Goal: Information Seeking & Learning: Learn about a topic

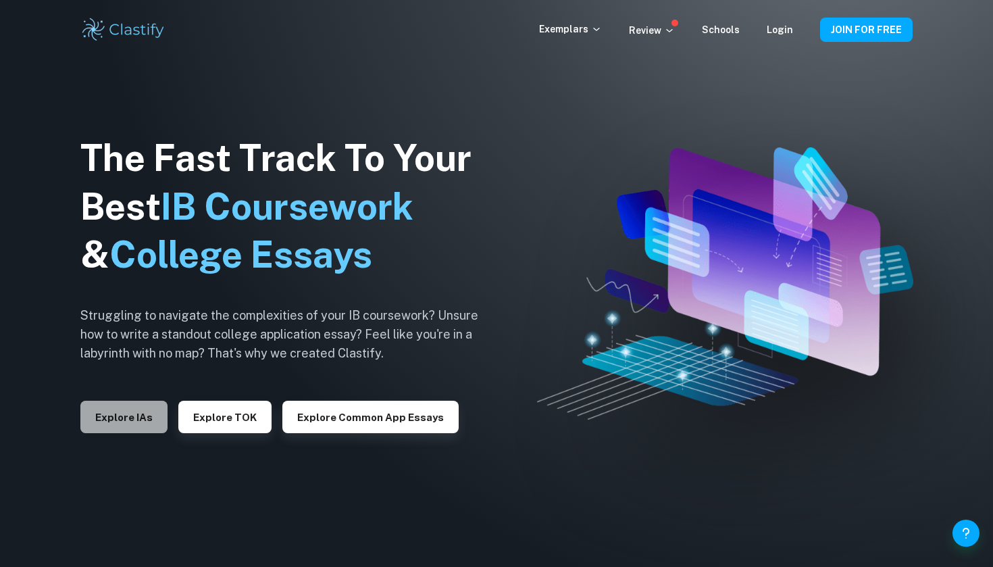
click at [139, 411] on button "Explore IAs" at bounding box center [123, 416] width 87 height 32
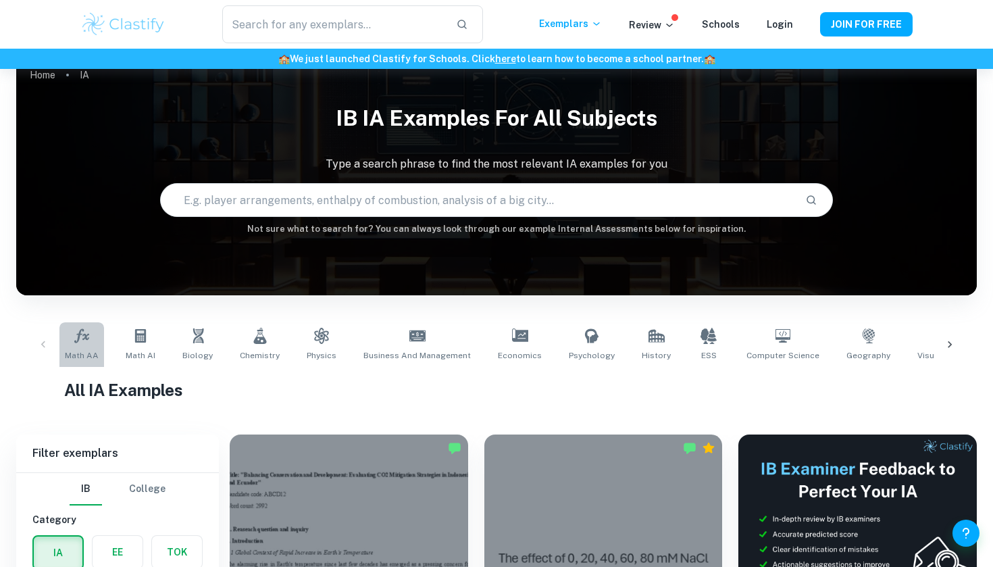
click at [77, 354] on span "Math AA" at bounding box center [82, 355] width 34 height 12
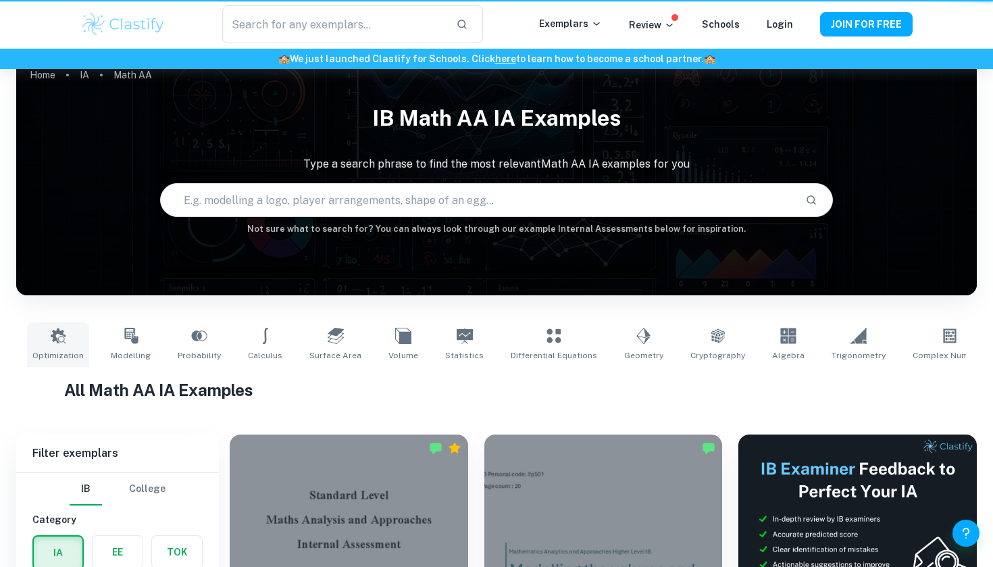
type input "Math AA"
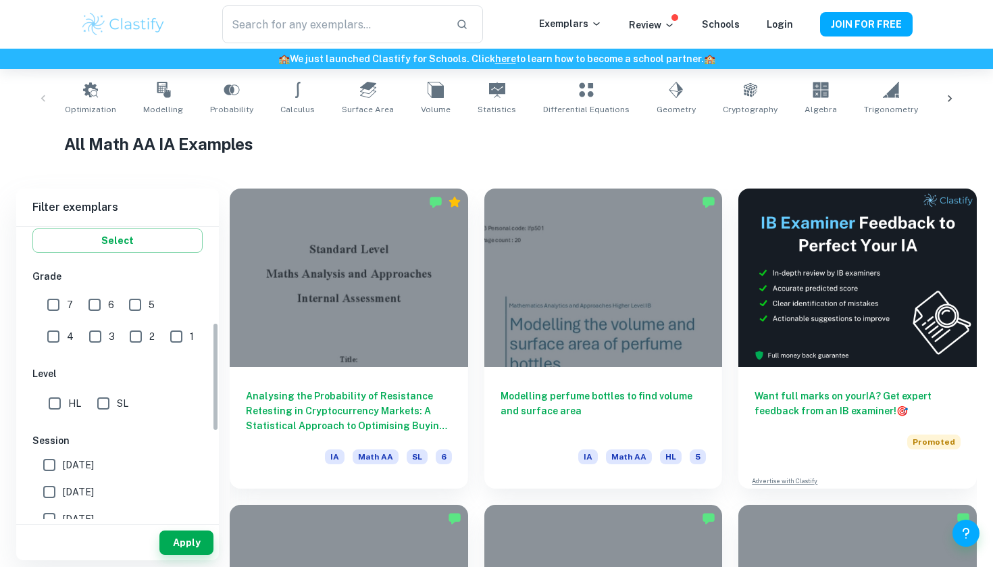
scroll to position [261, 0]
click at [109, 398] on input "SL" at bounding box center [103, 401] width 27 height 27
checkbox input "true"
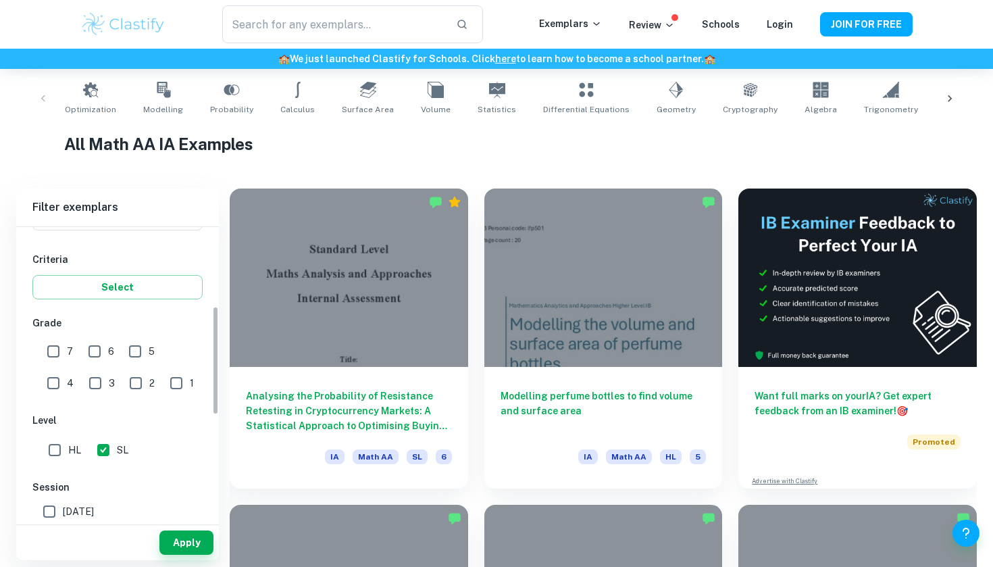
scroll to position [211, 0]
click at [55, 350] on input "7" at bounding box center [53, 352] width 27 height 27
checkbox input "true"
click at [99, 286] on button "Select" at bounding box center [117, 288] width 170 height 24
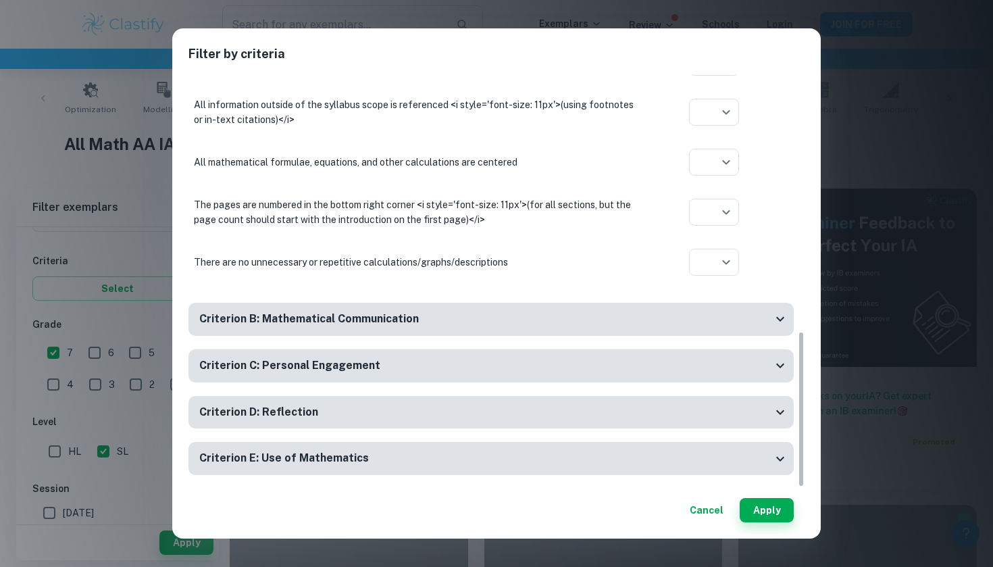
scroll to position [679, 0]
click at [773, 503] on button "Apply" at bounding box center [766, 510] width 54 height 24
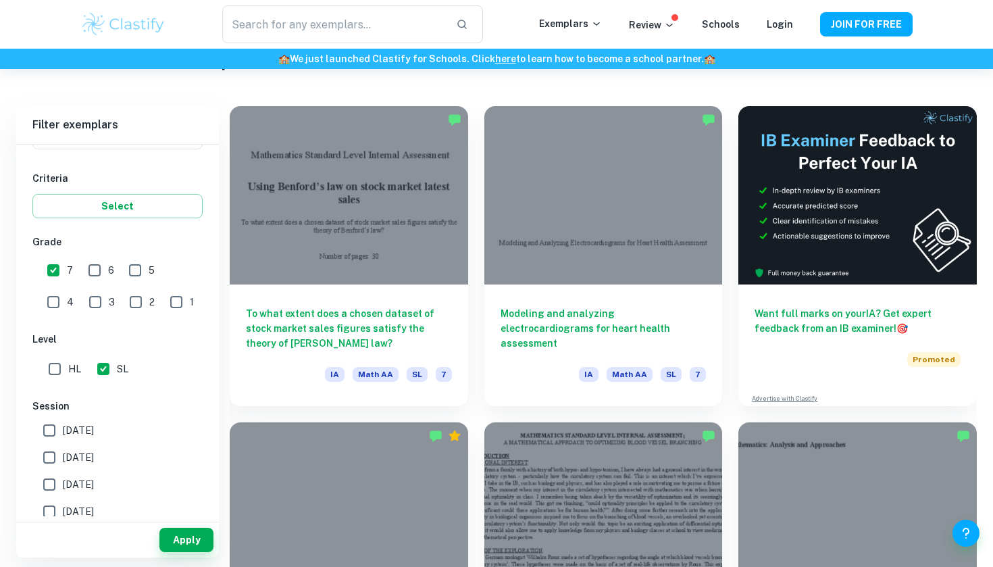
scroll to position [346, 0]
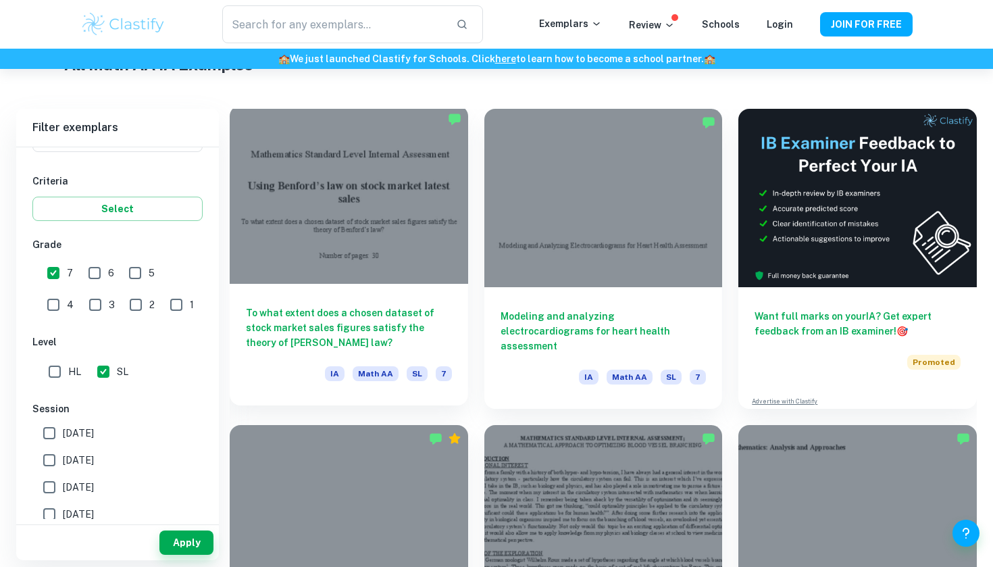
click at [409, 327] on h6 "To what extent does a chosen dataset of stock market sales figures satisfy the …" at bounding box center [349, 327] width 206 height 45
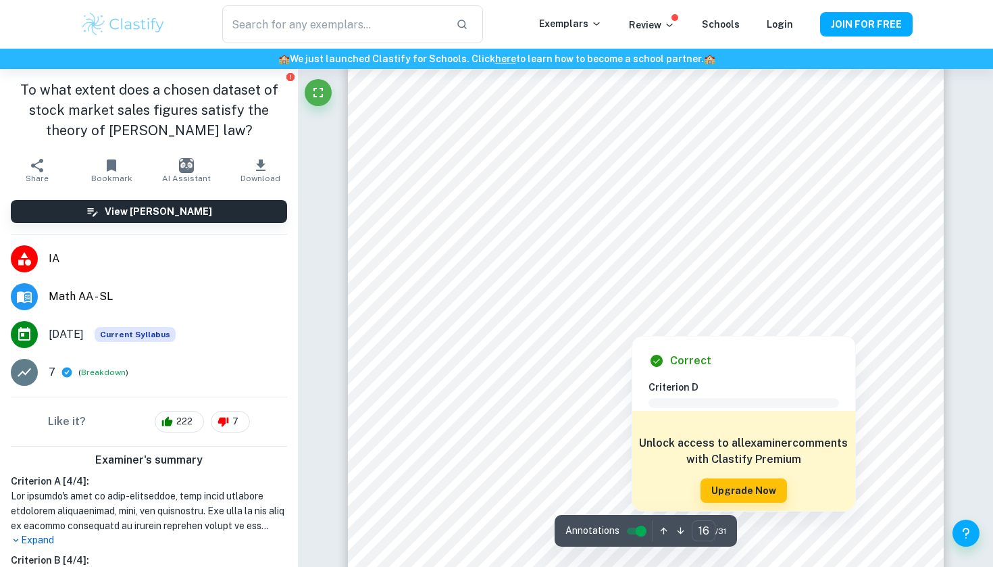
scroll to position [13340, 0]
click at [762, 483] on button "Upgrade Now" at bounding box center [743, 489] width 86 height 24
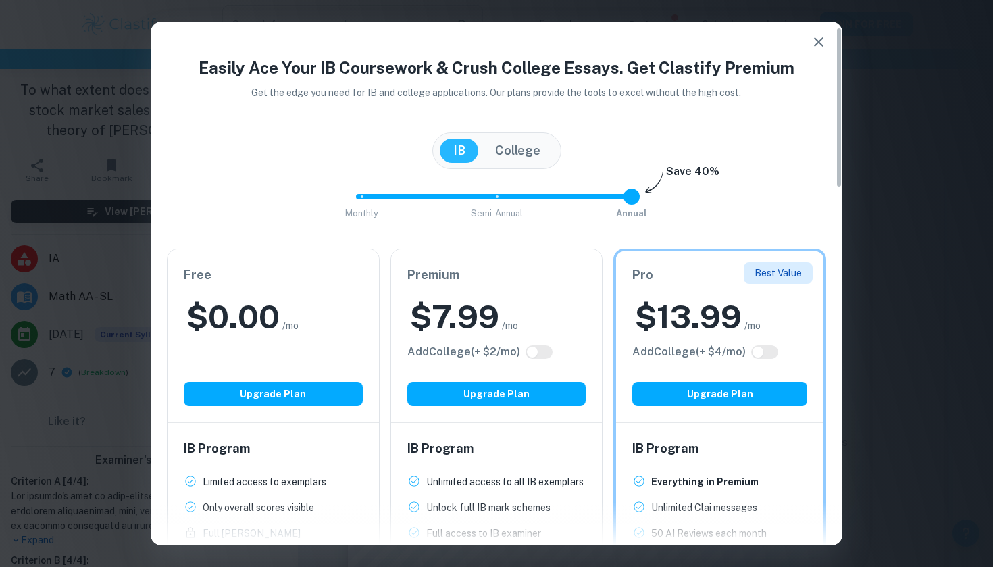
scroll to position [13333, 0]
click at [816, 42] on icon "button" at bounding box center [818, 42] width 16 height 16
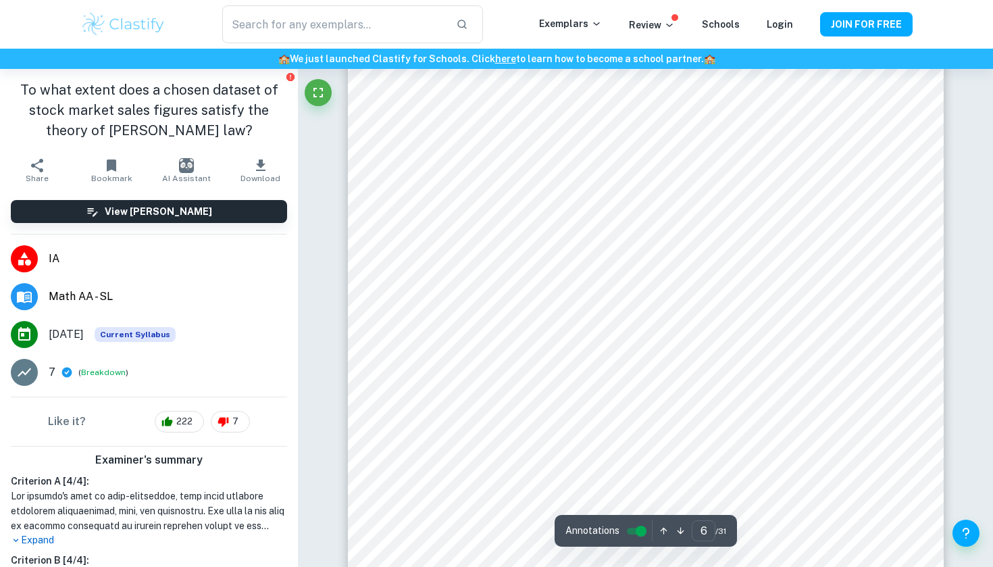
scroll to position [4490, 0]
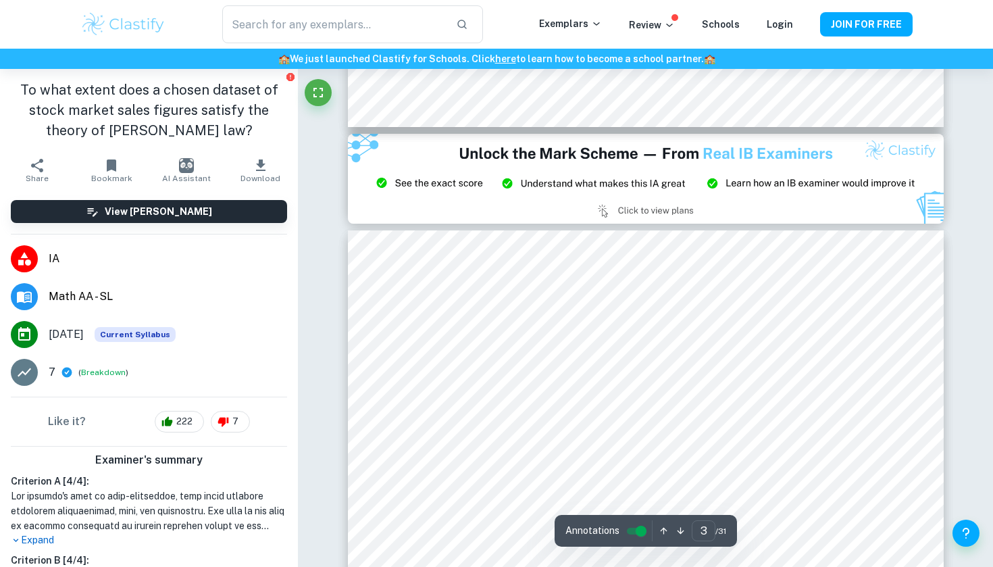
type input "2"
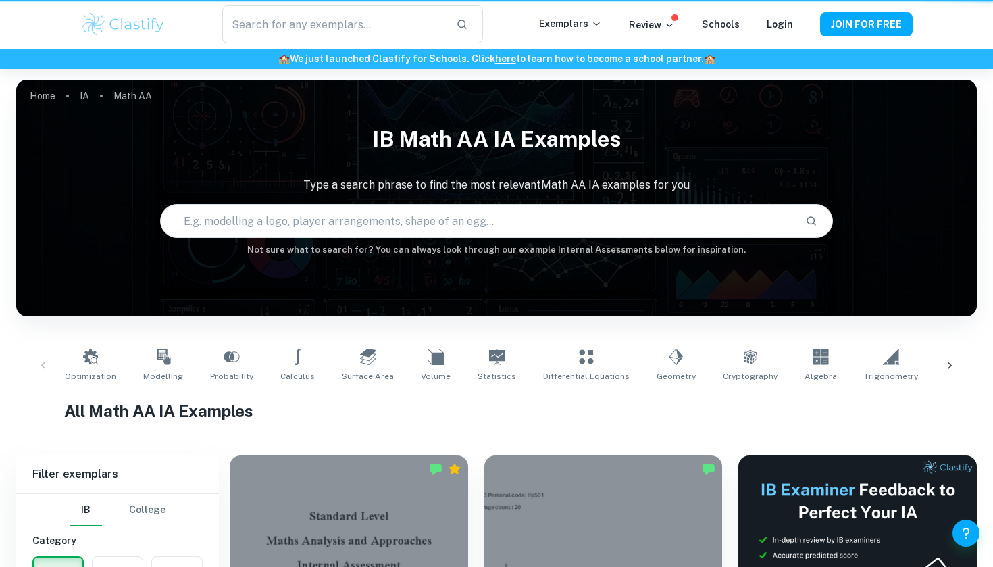
scroll to position [346, 0]
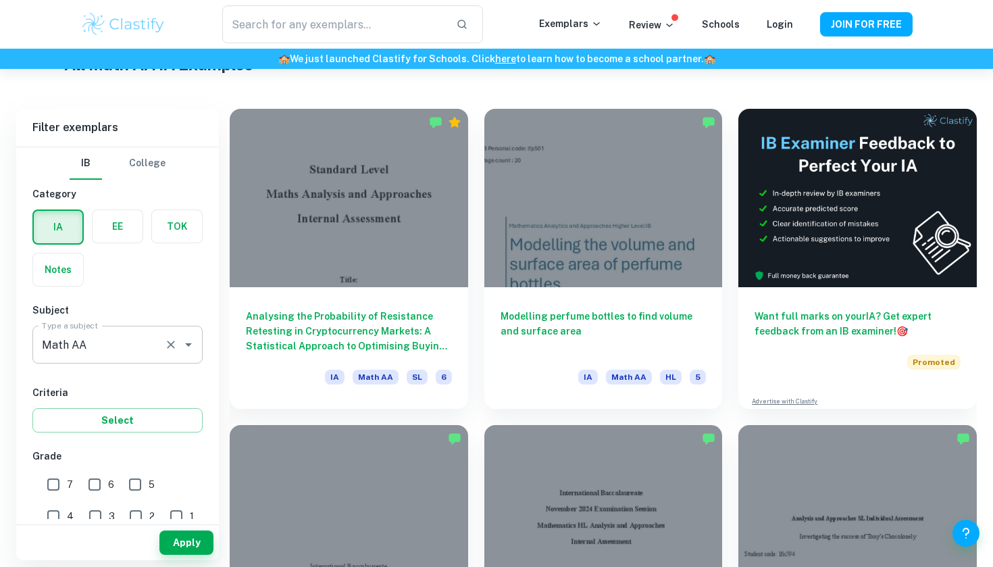
click at [130, 360] on div "Math AA Type a subject" at bounding box center [117, 344] width 170 height 38
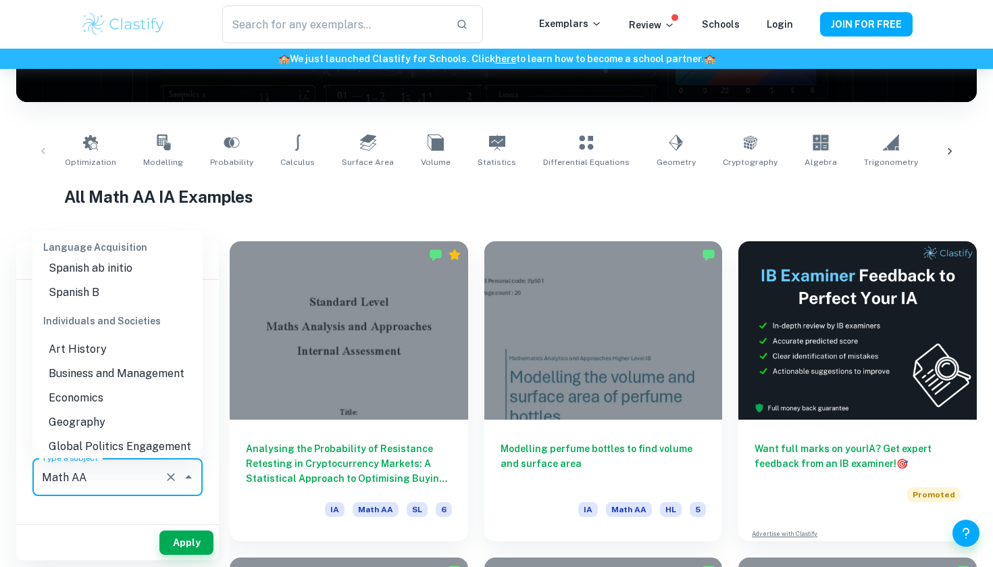
scroll to position [1190, 0]
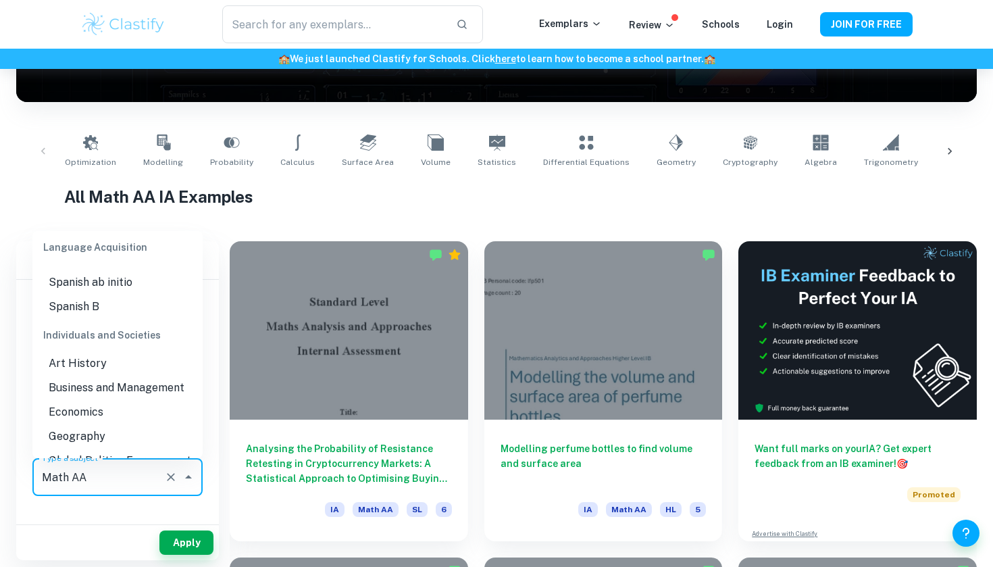
click at [109, 400] on li "Economics" at bounding box center [117, 412] width 170 height 24
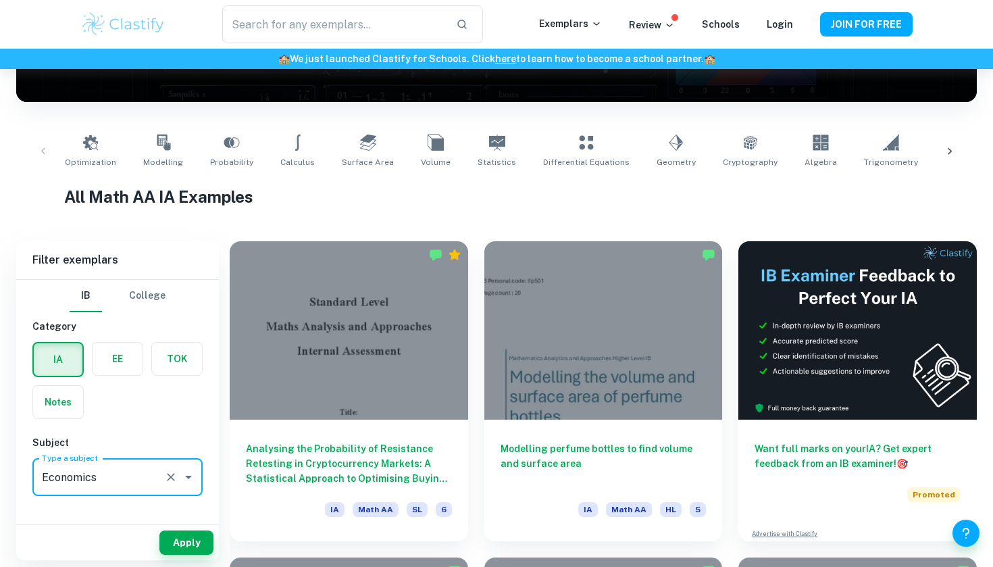
type input "Economics"
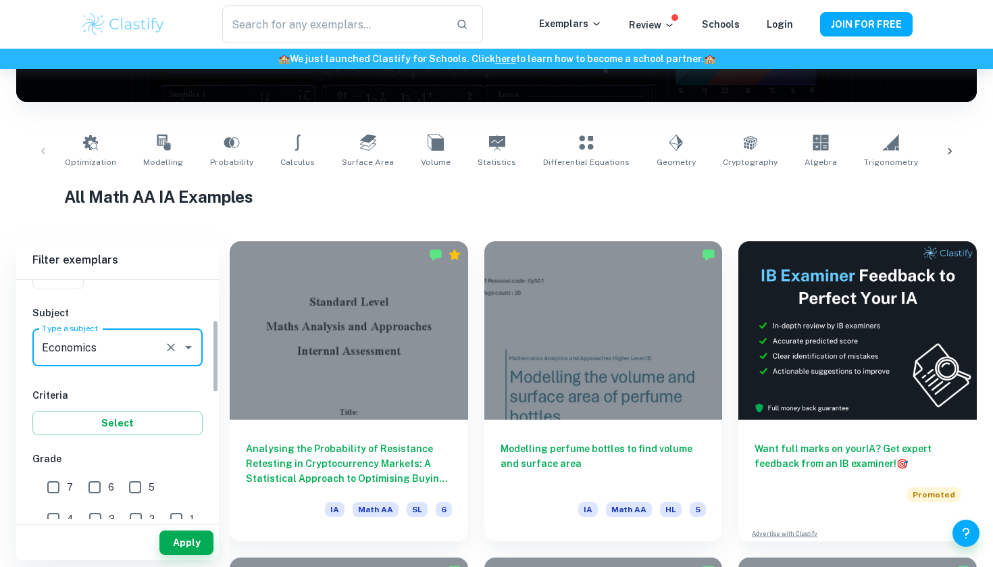
scroll to position [134, 0]
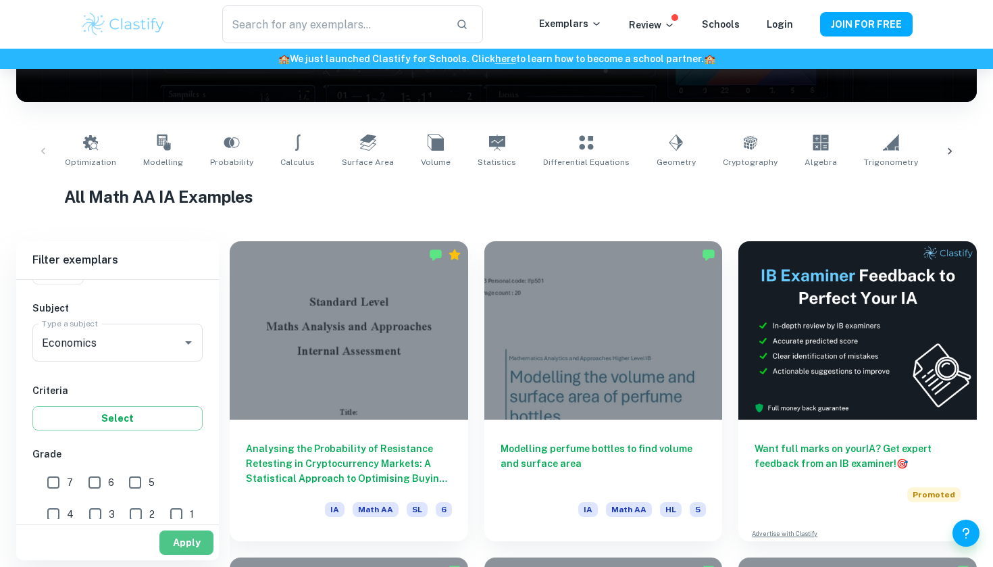
click at [183, 531] on button "Apply" at bounding box center [186, 542] width 54 height 24
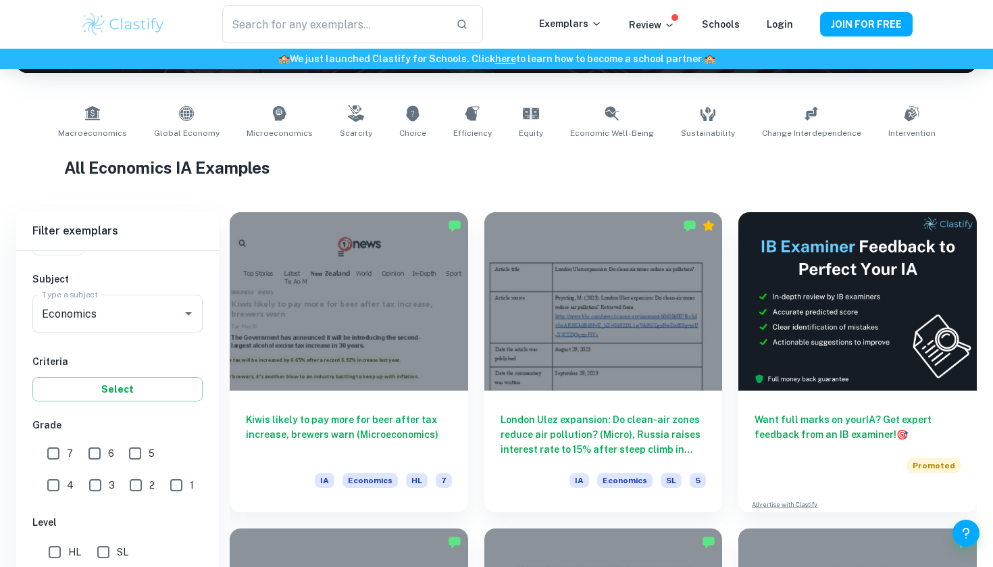
scroll to position [319, 0]
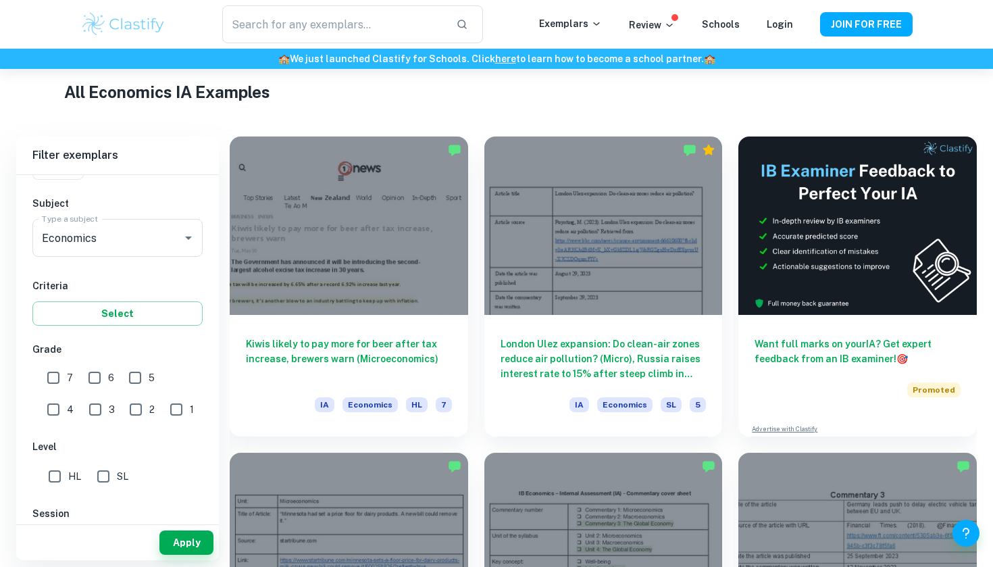
click at [52, 373] on input "7" at bounding box center [53, 377] width 27 height 27
checkbox input "true"
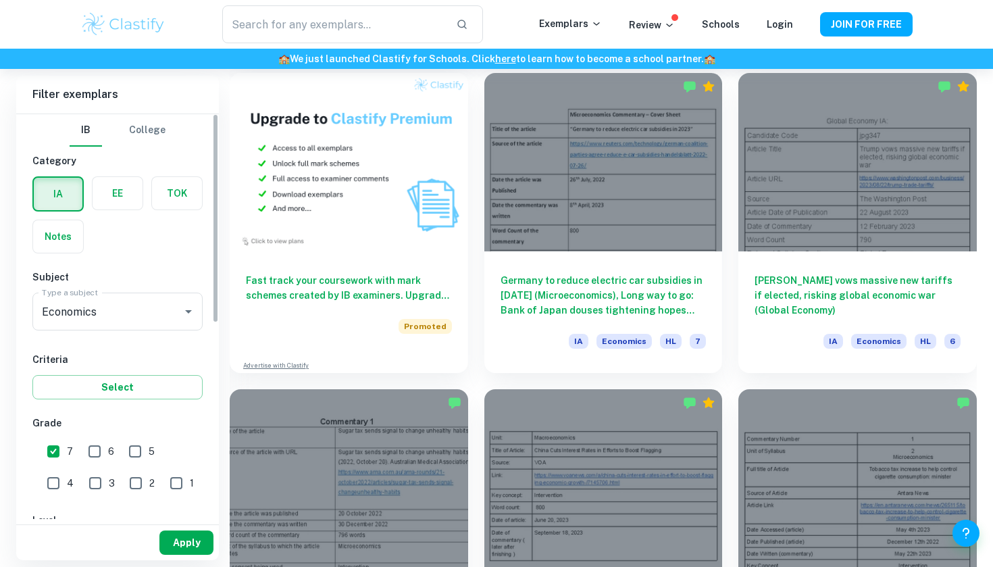
scroll to position [0, 0]
click at [182, 541] on button "Apply" at bounding box center [186, 542] width 54 height 24
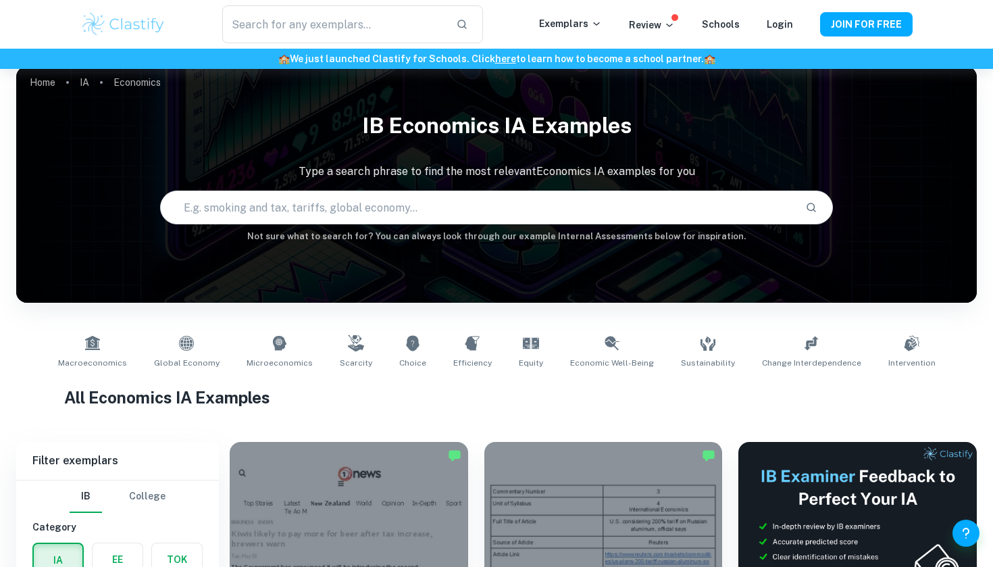
scroll to position [14, 0]
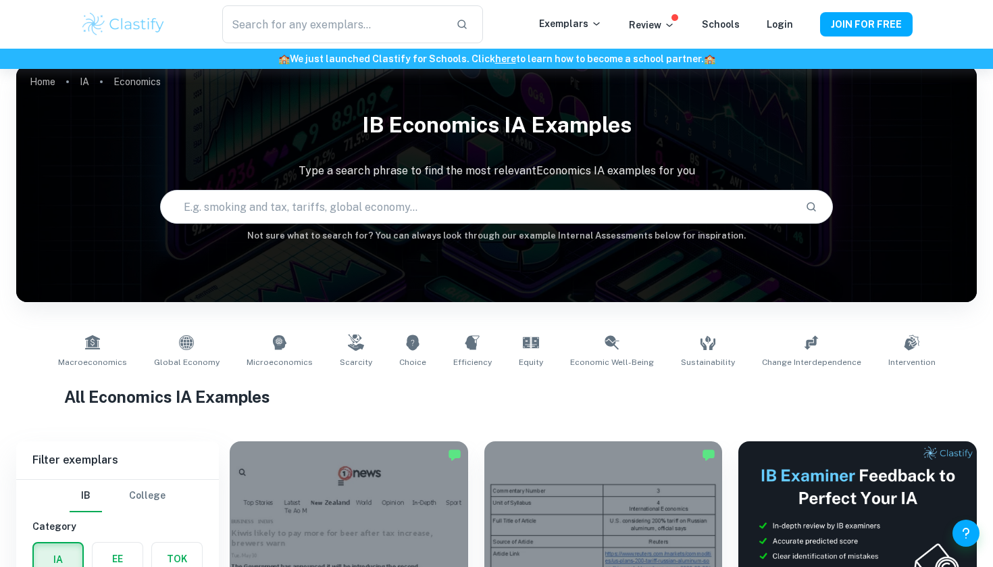
click at [464, 205] on input "text" at bounding box center [477, 207] width 633 height 38
type input "unemployment"
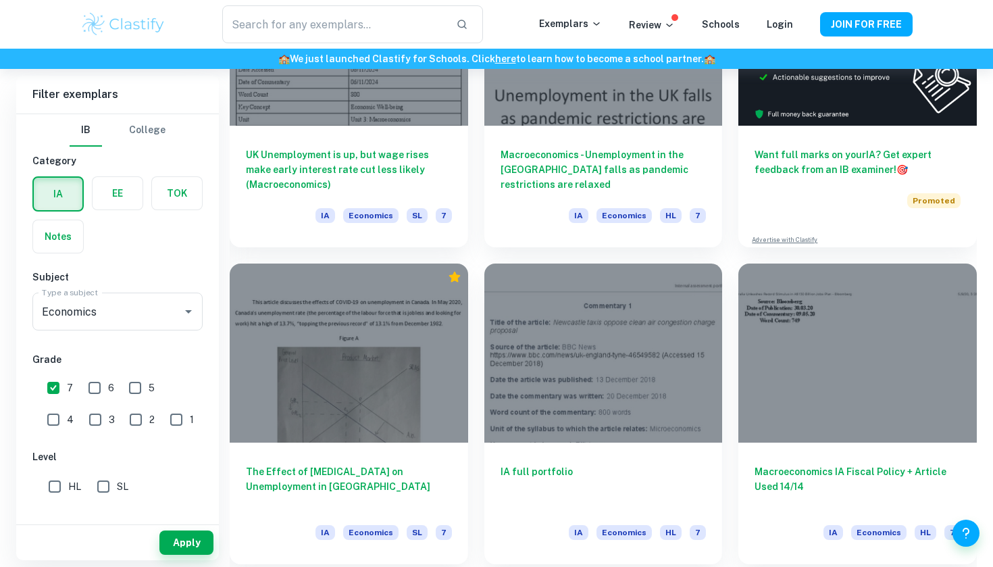
scroll to position [479, 0]
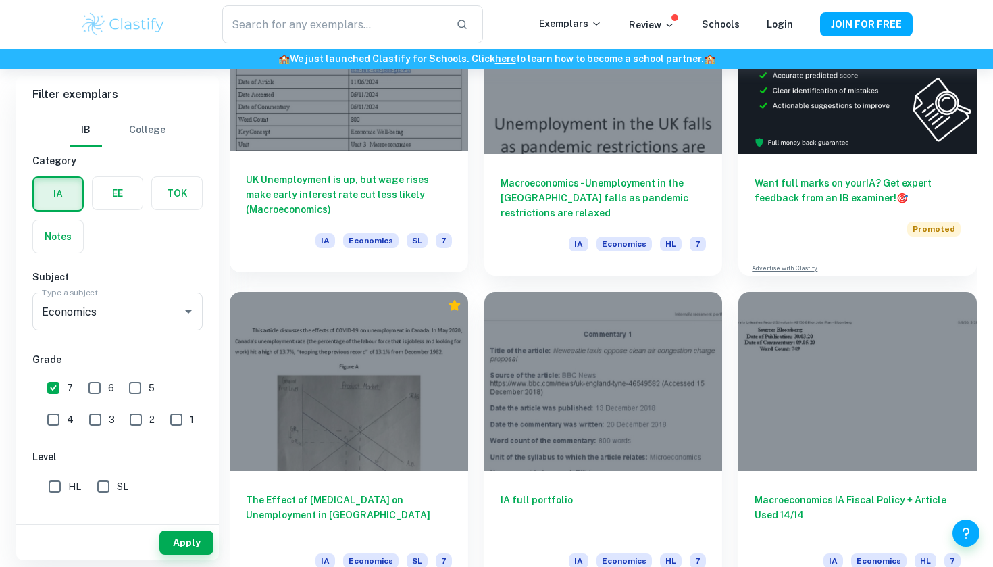
click at [385, 168] on div "UK Unemployment is up, but wage rises make early interest rate cut less likely …" at bounding box center [349, 212] width 238 height 122
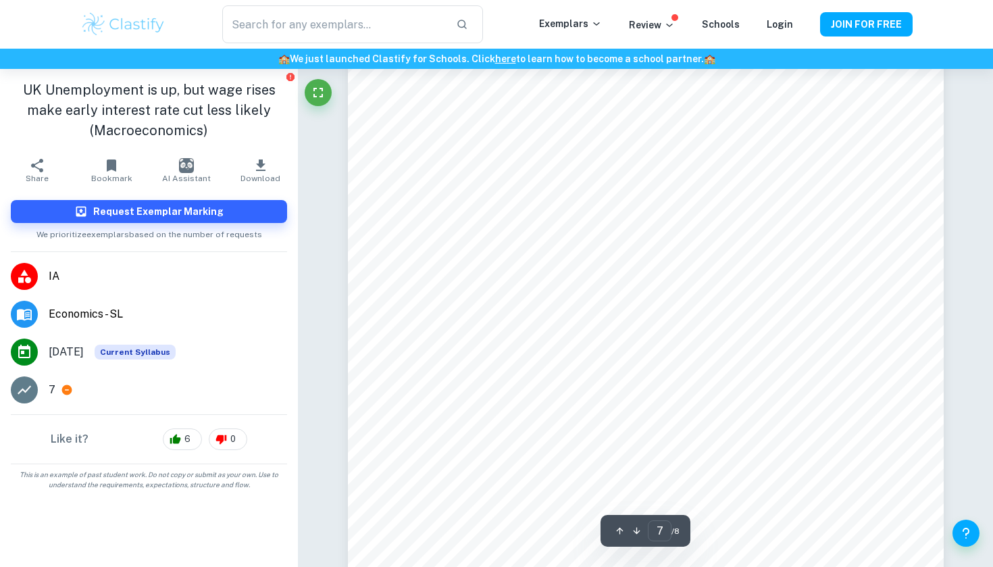
scroll to position [5524, 0]
type input "1"
